Goal: Task Accomplishment & Management: Complete application form

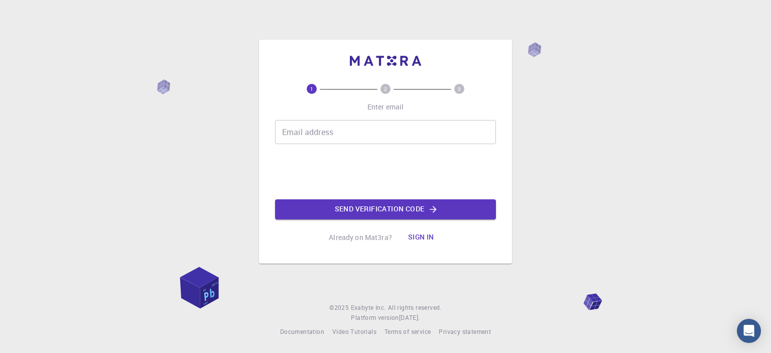
click at [295, 131] on input "Email address" at bounding box center [385, 132] width 221 height 24
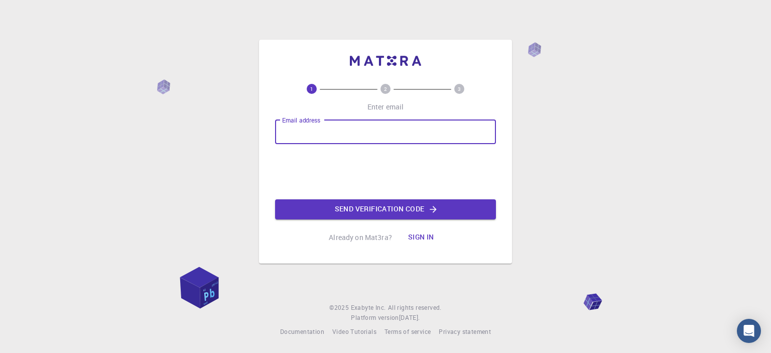
type input "[EMAIL_ADDRESS][DOMAIN_NAME]"
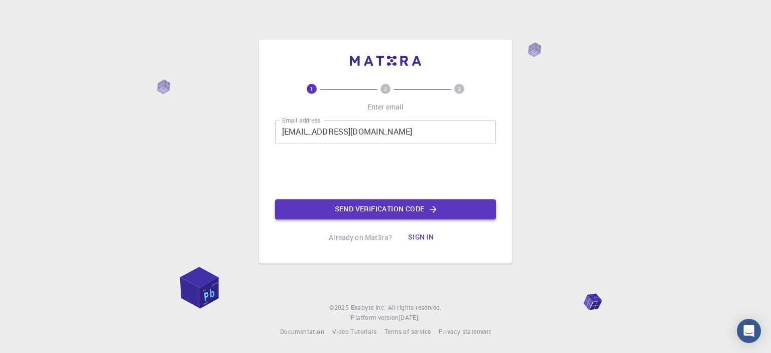
click at [388, 211] on button "Send verification code" at bounding box center [385, 209] width 221 height 20
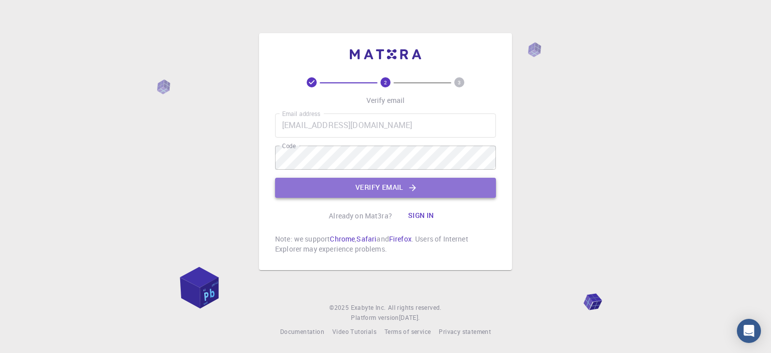
click at [384, 188] on button "Verify email" at bounding box center [385, 188] width 221 height 20
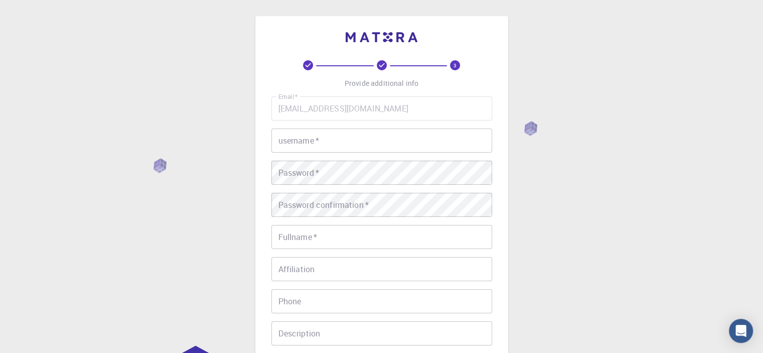
click at [337, 141] on input "username   *" at bounding box center [381, 140] width 221 height 24
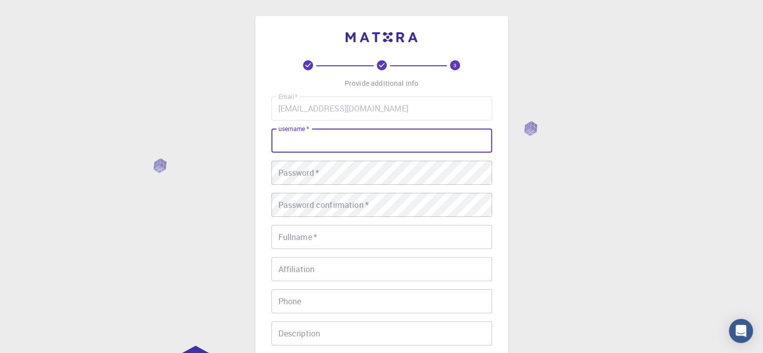
type input "j"
type input "[PERSON_NAME]"
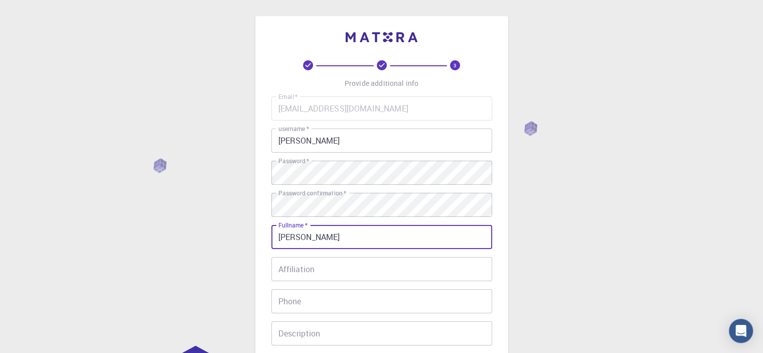
scroll to position [158, 0]
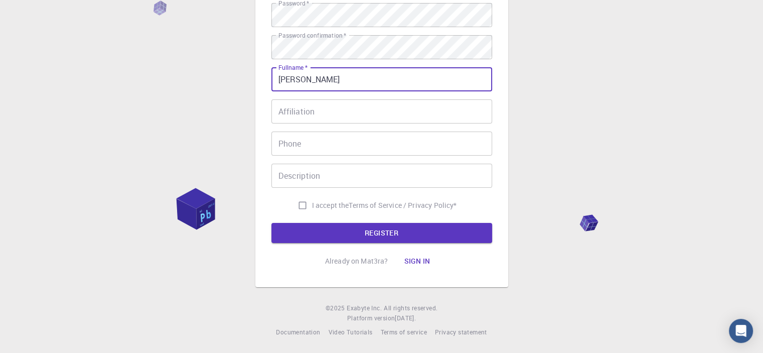
type input "[PERSON_NAME]"
click at [305, 204] on input "I accept the Terms of Service / Privacy Policy *" at bounding box center [302, 205] width 19 height 19
checkbox input "true"
click at [316, 227] on button "REGISTER" at bounding box center [381, 233] width 221 height 20
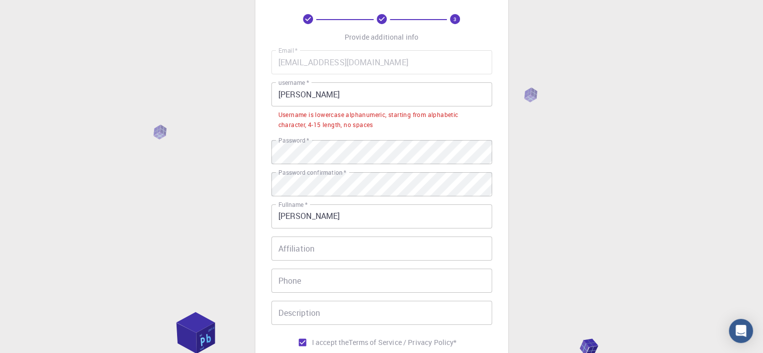
scroll to position [46, 0]
click at [311, 92] on input "[PERSON_NAME]" at bounding box center [381, 94] width 221 height 24
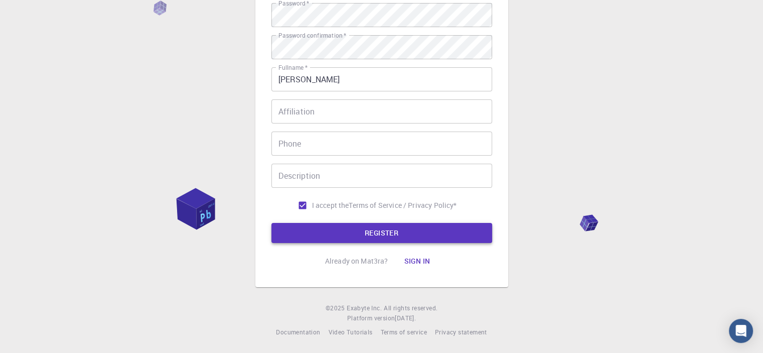
click at [343, 226] on button "REGISTER" at bounding box center [381, 233] width 221 height 20
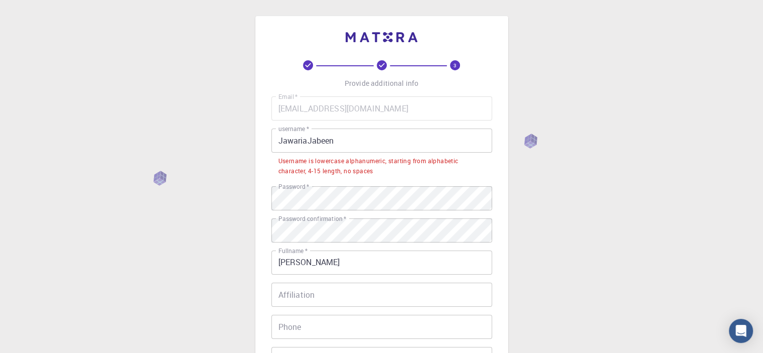
scroll to position [0, 0]
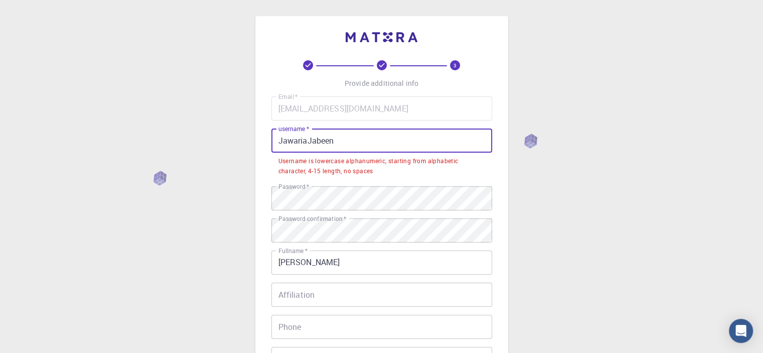
click at [283, 141] on input "JawariaJabeen" at bounding box center [381, 140] width 221 height 24
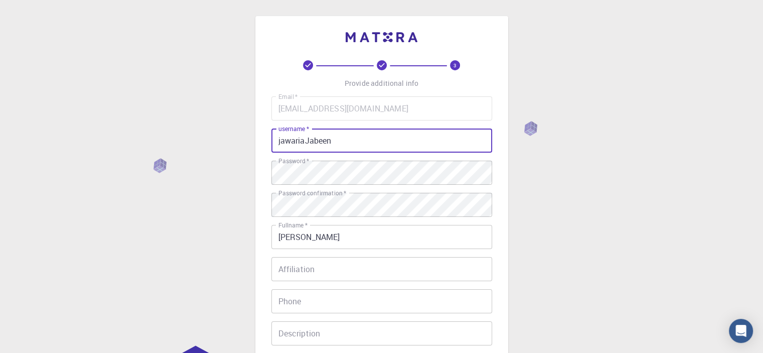
click at [308, 144] on input "jawariaJabeen" at bounding box center [381, 140] width 221 height 24
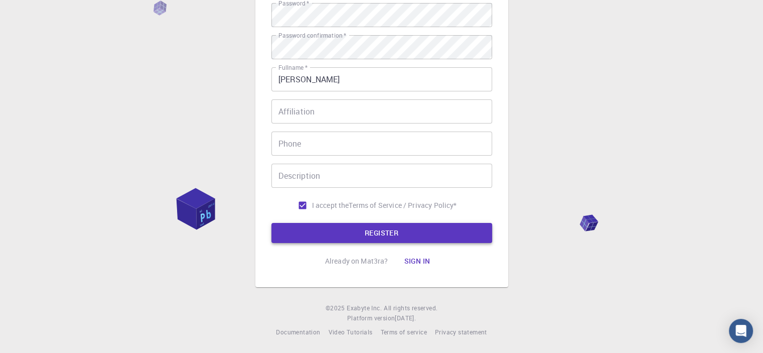
type input "jawariajabeen"
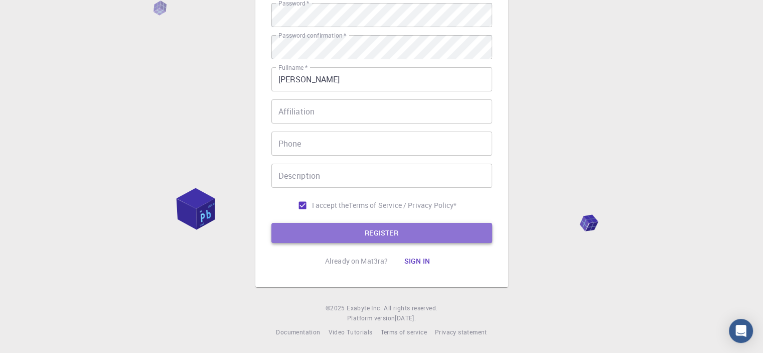
click at [280, 234] on button "REGISTER" at bounding box center [381, 233] width 221 height 20
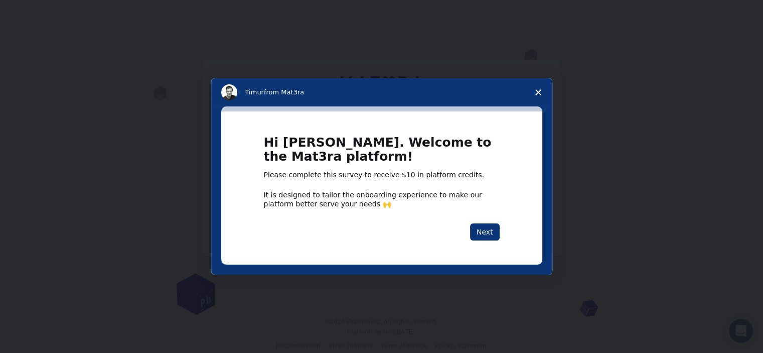
click at [542, 90] on span "Close survey" at bounding box center [538, 92] width 28 height 28
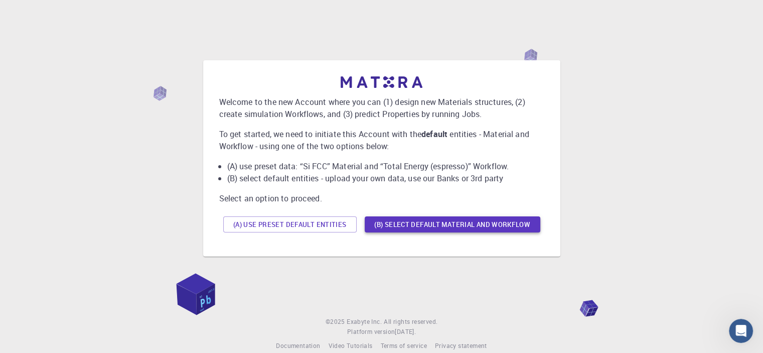
click at [393, 218] on button "(B) Select default material and workflow" at bounding box center [453, 224] width 176 height 16
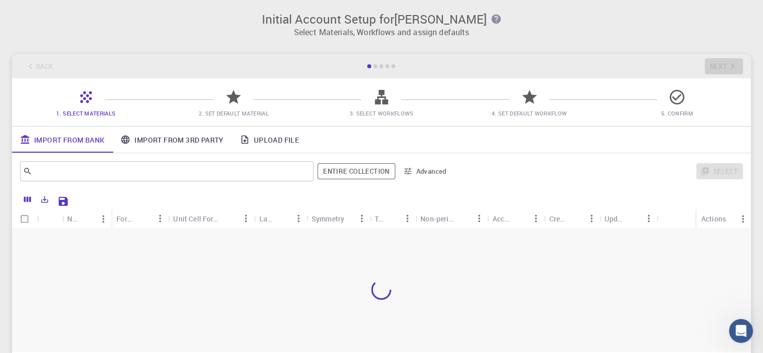
click at [376, 100] on icon at bounding box center [381, 97] width 13 height 15
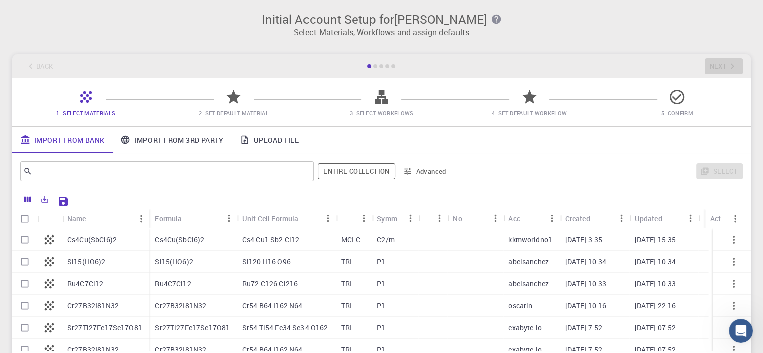
scroll to position [102, 0]
